Goal: Find specific page/section: Find specific page/section

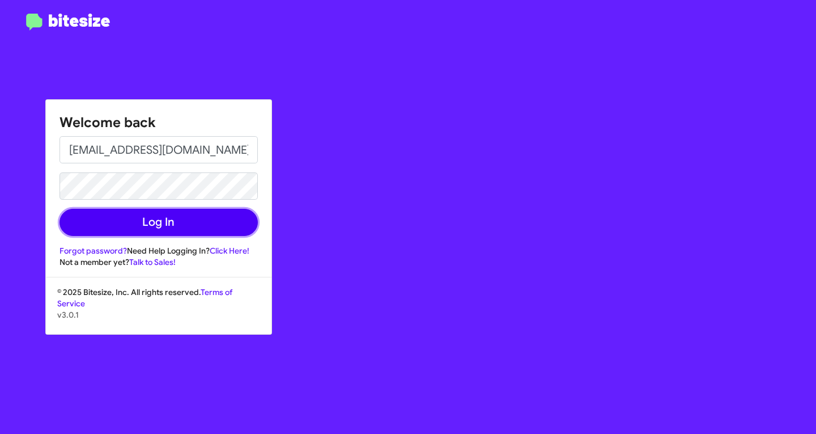
click at [164, 224] on button "Log In" at bounding box center [159, 222] width 198 height 27
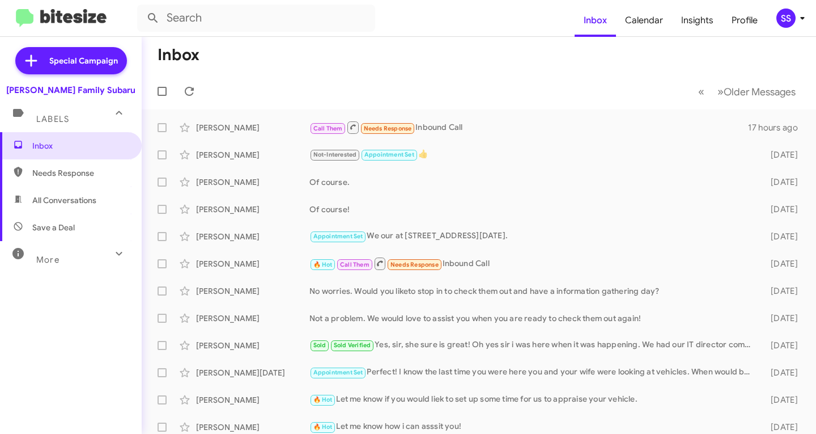
click at [70, 226] on span "Save a Deal" at bounding box center [53, 227] width 43 height 11
type input "in:not-interested"
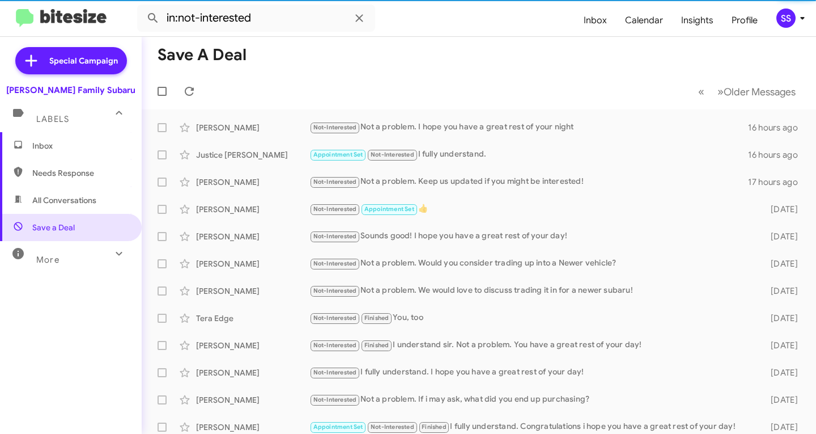
click at [73, 142] on span "Inbox" at bounding box center [80, 145] width 96 height 11
